Goal: Find specific fact: Find specific fact

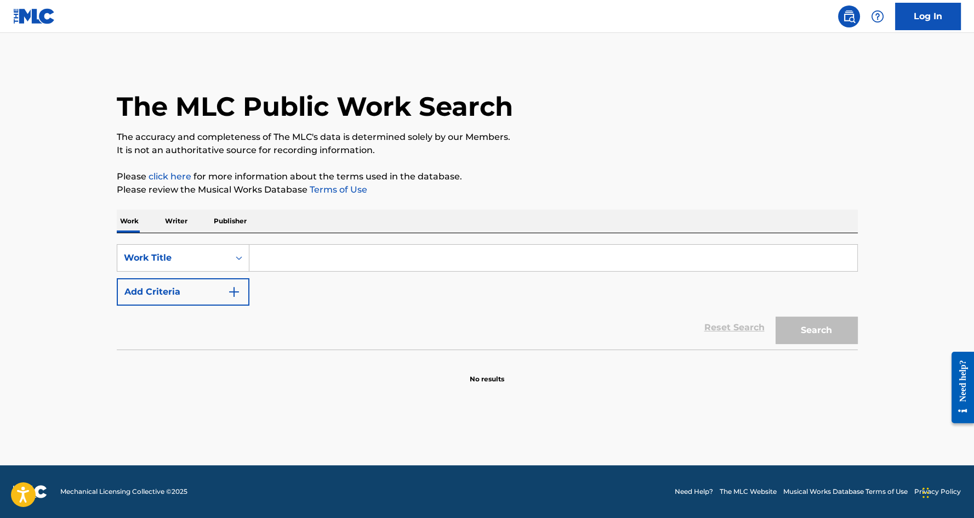
click at [355, 250] on input "Search Form" at bounding box center [553, 258] width 608 height 26
paste input "Ksero Mana,"
type input "Ksero Mana,"
click at [776, 316] on button "Search" at bounding box center [817, 329] width 82 height 27
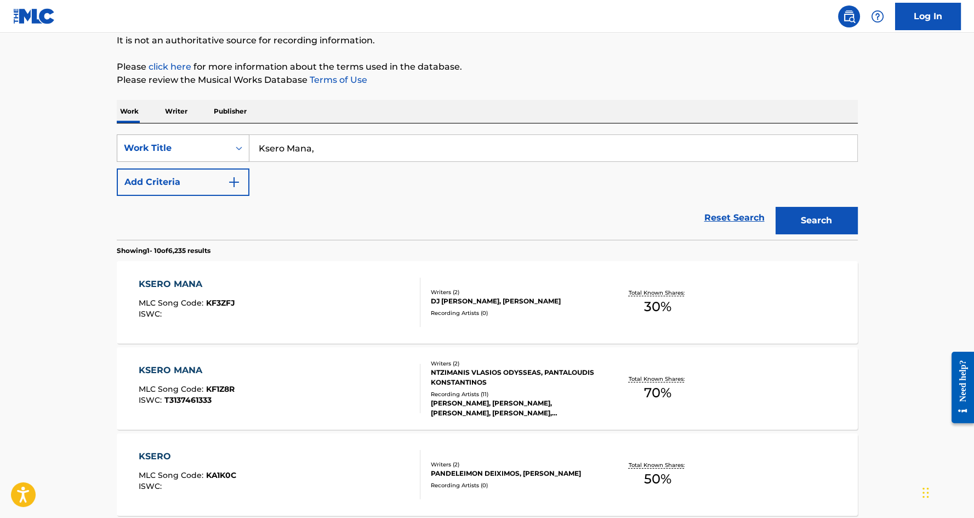
scroll to position [174, 0]
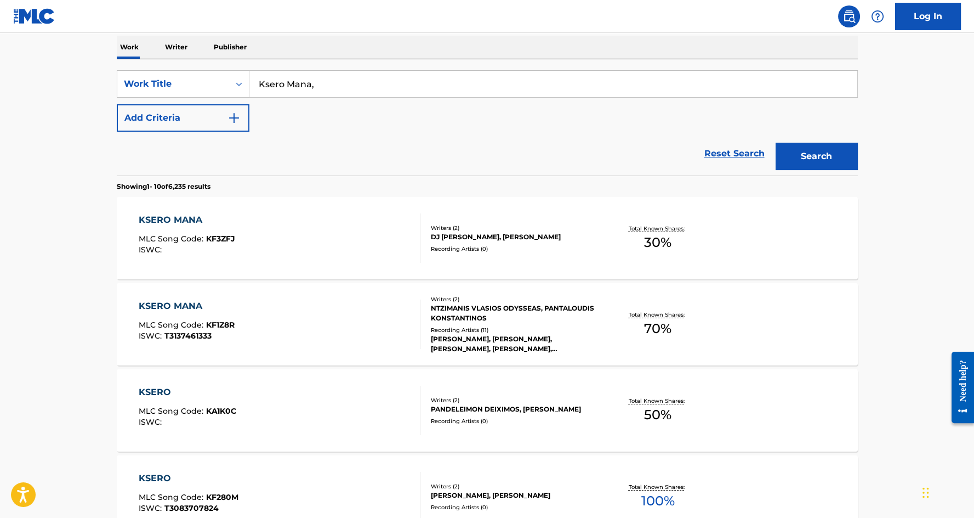
click at [144, 307] on div "KSERO MANA" at bounding box center [187, 305] width 96 height 13
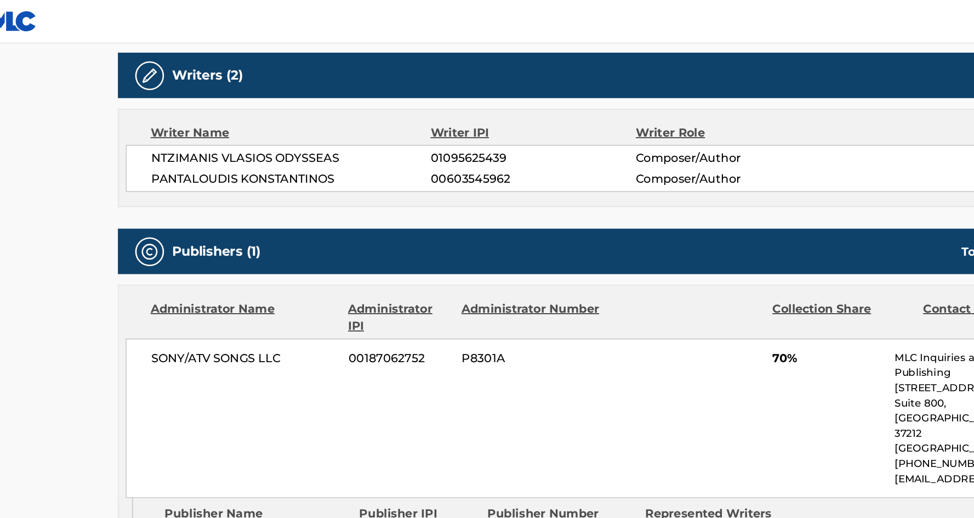
scroll to position [280, 0]
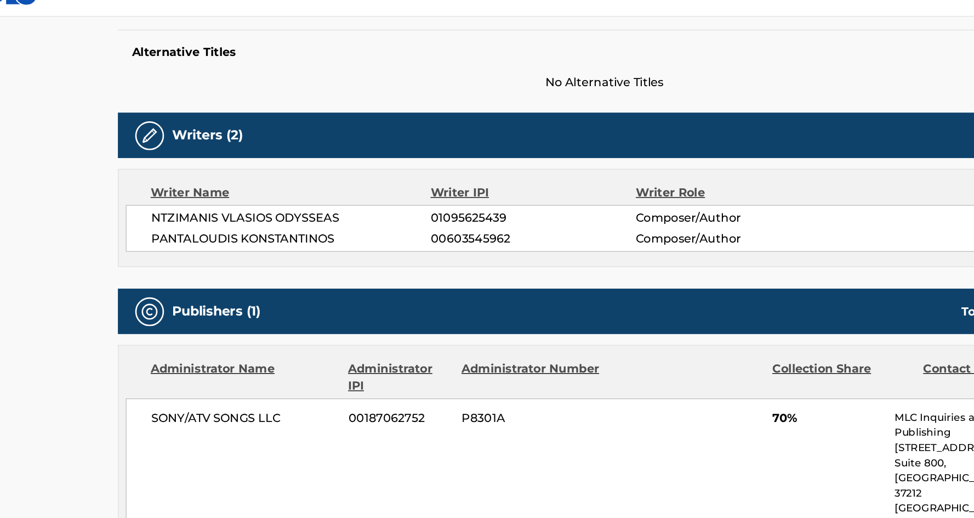
click at [200, 187] on span "NTZIMANIS VLASIOS ODYSSEAS" at bounding box center [249, 185] width 213 height 13
copy div "NTZIMANIS VLASIOS ODYSSEAS"
click at [371, 182] on span "01095625439" at bounding box center [433, 185] width 156 height 13
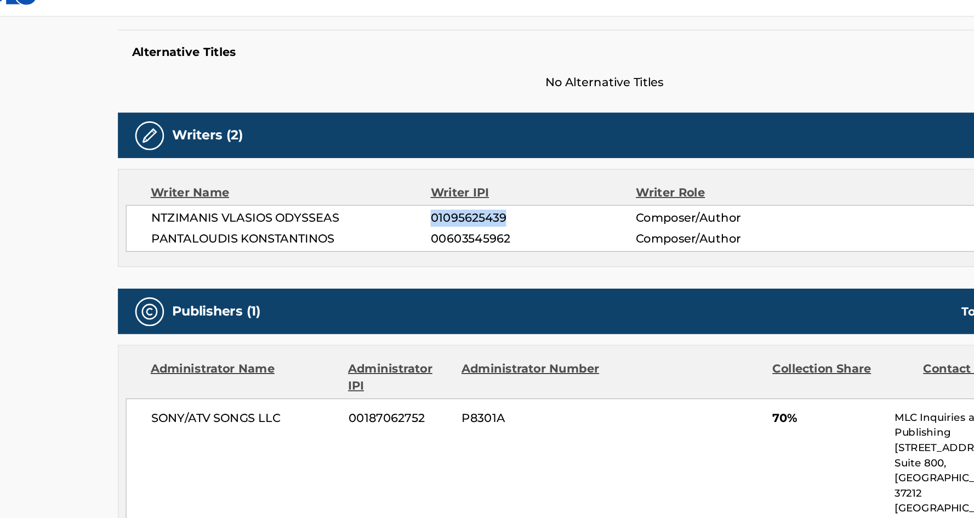
click at [371, 182] on span "01095625439" at bounding box center [433, 185] width 156 height 13
copy span "01095625439"
